Goal: Entertainment & Leisure: Consume media (video, audio)

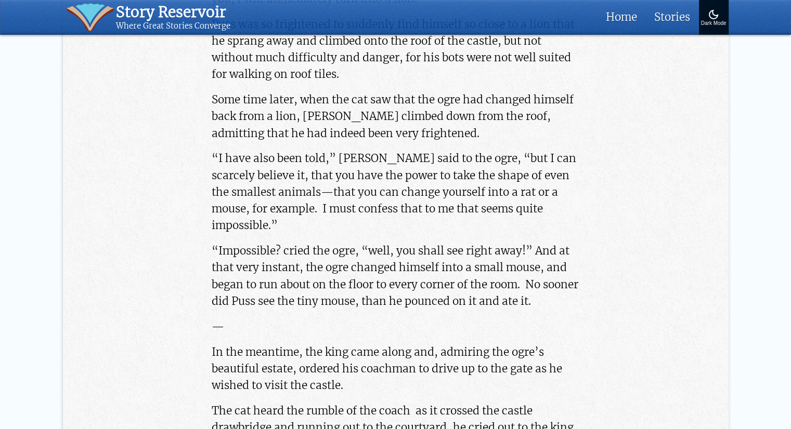
scroll to position [3067, 0]
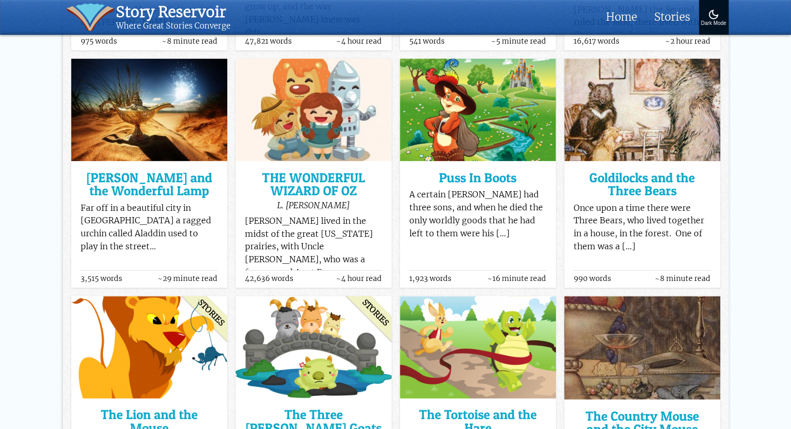
scroll to position [367, 0]
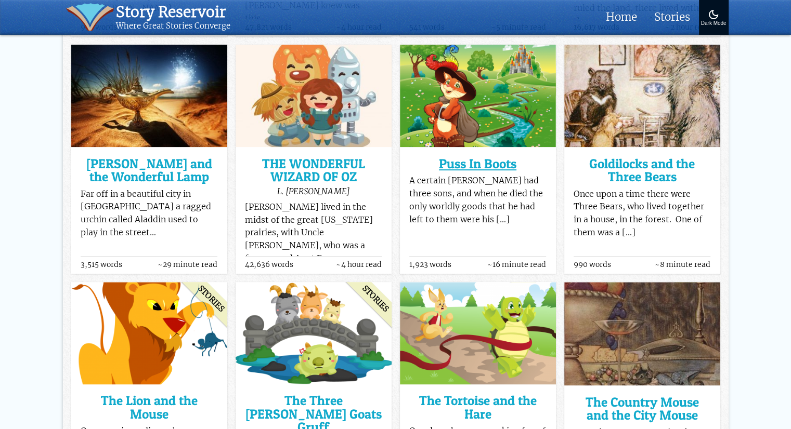
click at [492, 158] on h3 "Puss In Boots" at bounding box center [477, 164] width 137 height 13
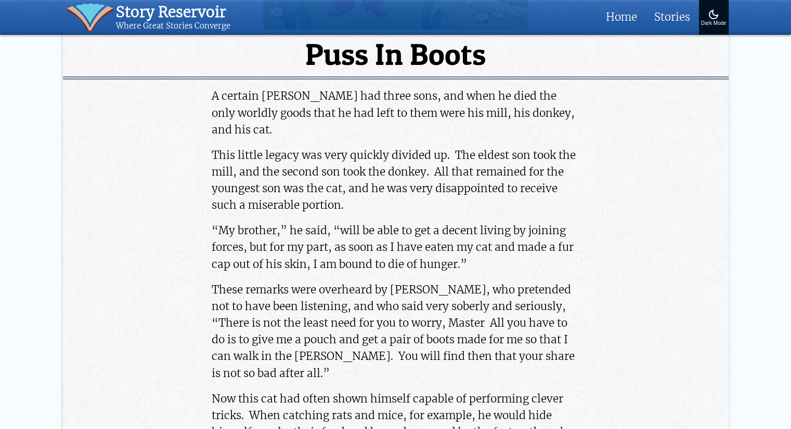
scroll to position [364, 0]
